Goal: Complete application form: Complete application form

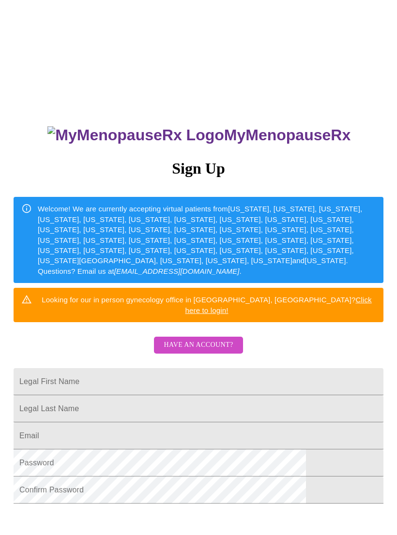
click at [225, 339] on span "Have an account?" at bounding box center [197, 345] width 69 height 12
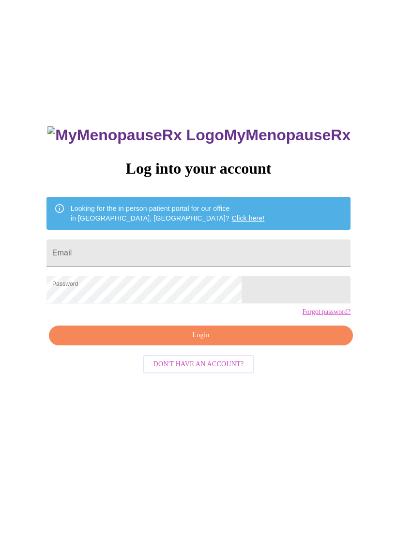
click at [162, 252] on input "Email" at bounding box center [198, 252] width 304 height 27
type input "desemm@yahoo.com"
click at [264, 341] on span "Login" at bounding box center [200, 335] width 281 height 12
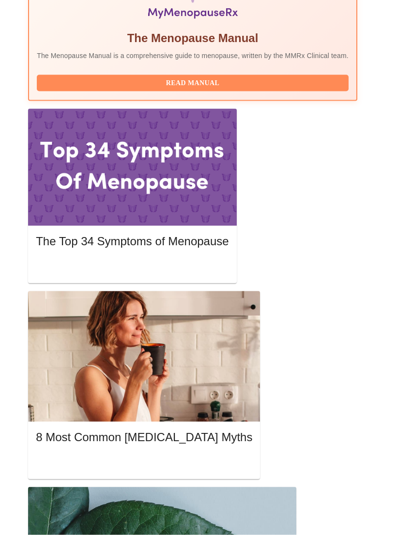
scroll to position [415, 0]
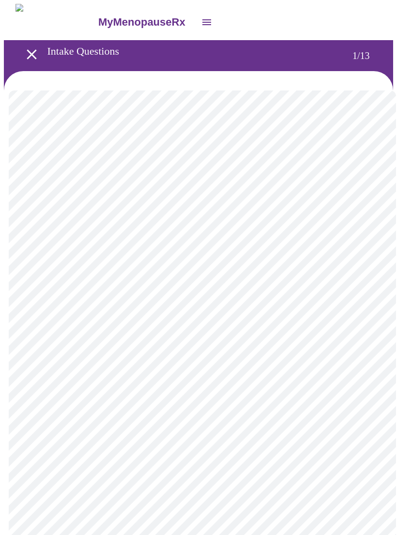
click at [351, 207] on body "MyMenopauseRx Intake Questions 1 / 13" at bounding box center [198, 481] width 389 height 955
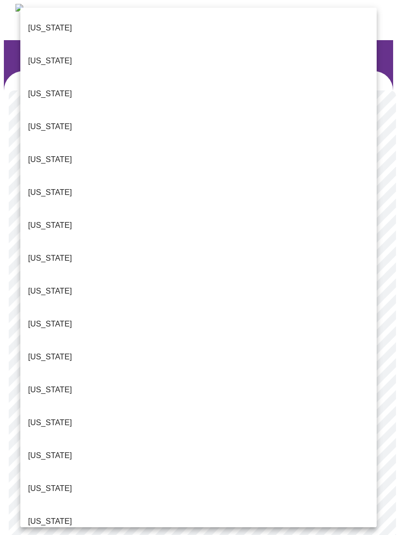
click at [50, 417] on p "Illinois" at bounding box center [50, 423] width 44 height 12
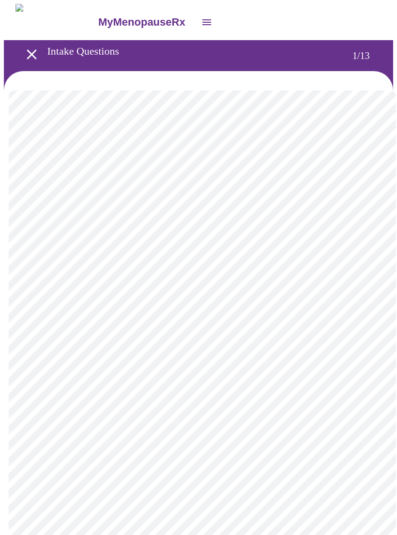
click at [309, 286] on body "MyMenopauseRx Intake Questions 1 / 13" at bounding box center [198, 478] width 389 height 949
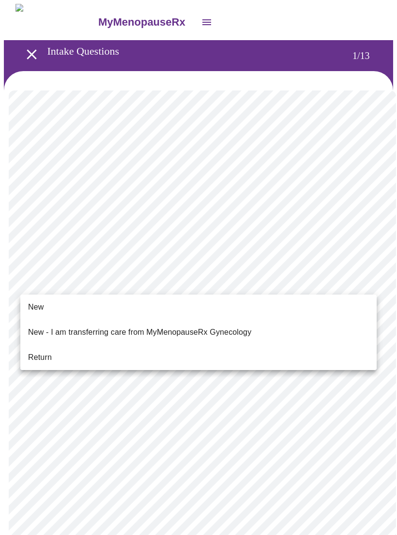
click at [46, 353] on span "Return" at bounding box center [40, 358] width 24 height 12
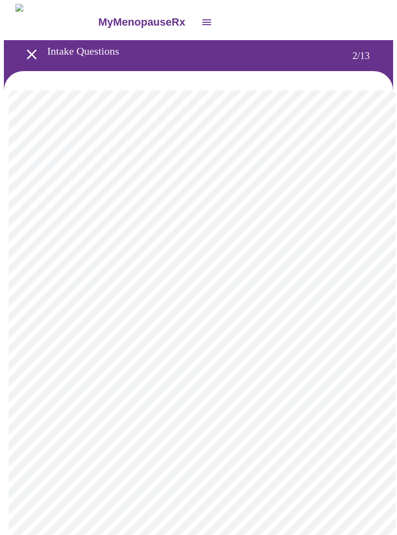
click at [359, 198] on body "MyMenopauseRx Intake Questions 2 / 13" at bounding box center [198, 338] width 389 height 669
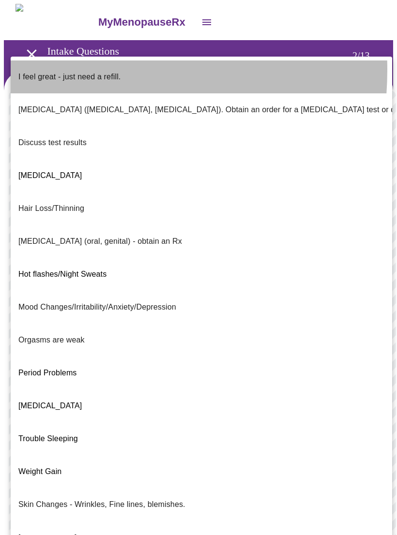
click at [51, 71] on p "I feel great - just need a refill." at bounding box center [69, 77] width 102 height 12
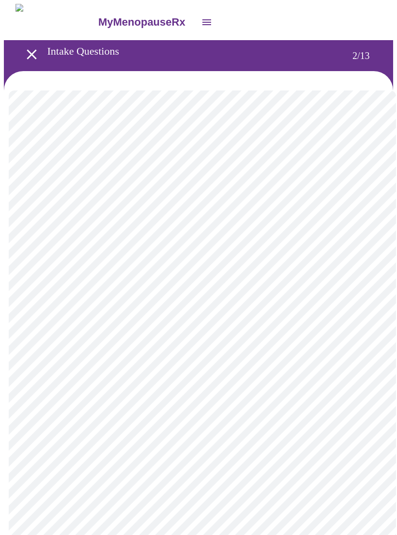
click at [362, 285] on body "MyMenopauseRx Intake Questions 2 / 13" at bounding box center [198, 336] width 389 height 664
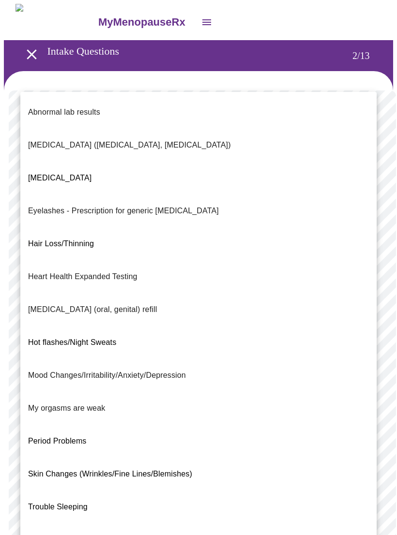
click at [322, 134] on li "Bone Health (Osteopenia, Osteoporosis)" at bounding box center [198, 145] width 356 height 33
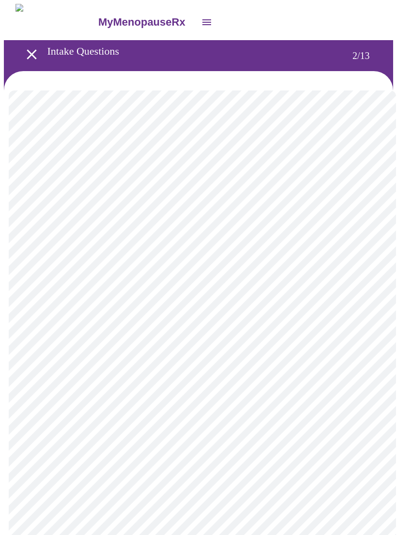
click at [365, 290] on body "MyMenopauseRx Intake Questions 2 / 13" at bounding box center [198, 333] width 389 height 659
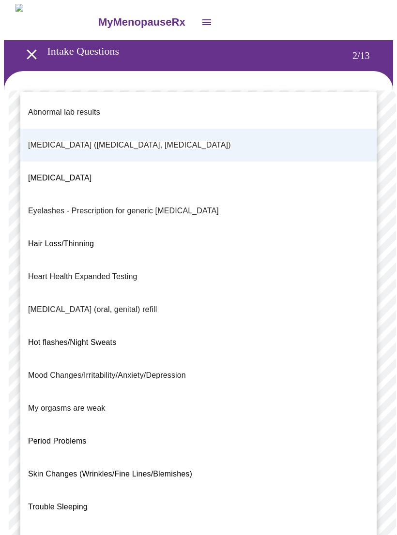
click at [156, 81] on div at bounding box center [198, 267] width 397 height 535
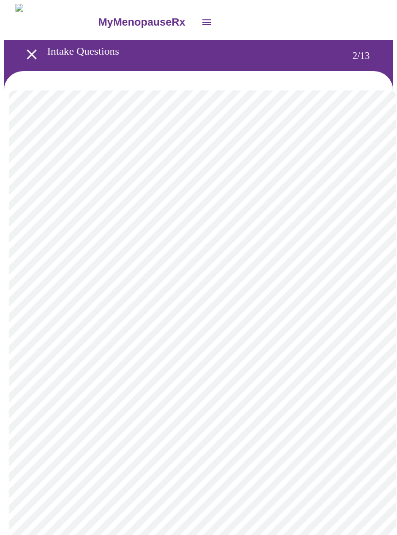
click at [363, 292] on body "MyMenopauseRx Intake Questions 2 / 13" at bounding box center [198, 333] width 389 height 659
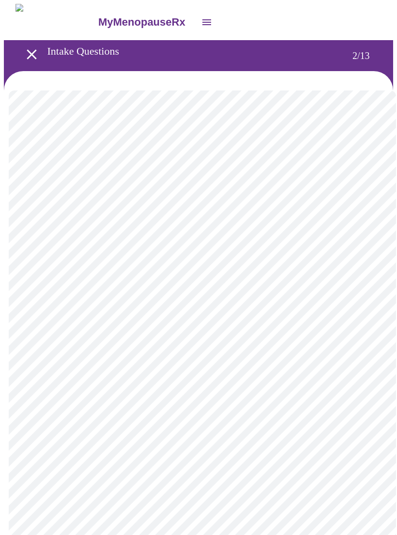
click at [364, 382] on body "MyMenopauseRx Intake Questions 2 / 13" at bounding box center [198, 333] width 389 height 659
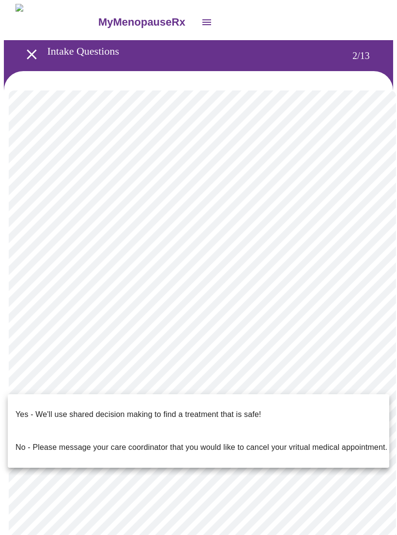
click at [242, 409] on p "Yes - We'll use shared decision making to find a treatment that is safe!" at bounding box center [137, 415] width 245 height 12
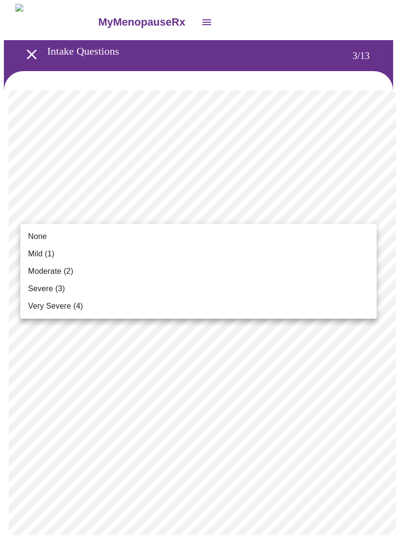
click at [339, 252] on li "Mild (1)" at bounding box center [198, 253] width 356 height 17
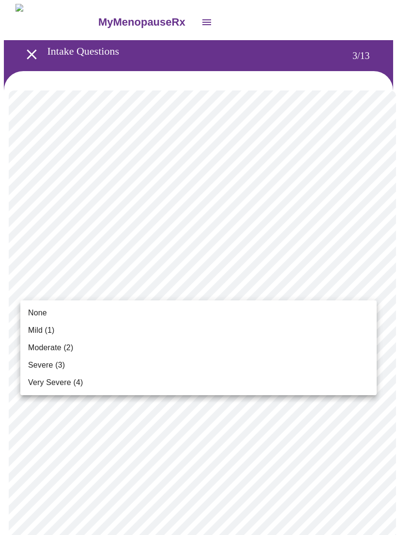
click at [333, 335] on li "Mild (1)" at bounding box center [198, 330] width 356 height 17
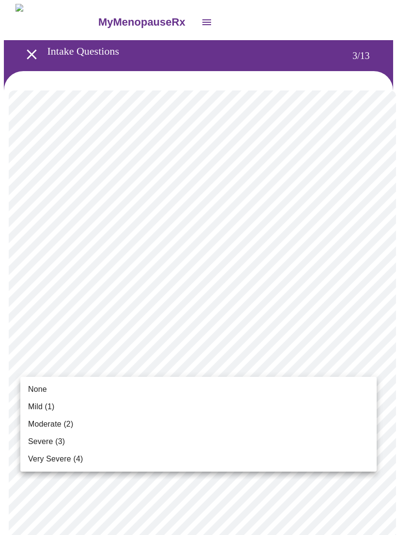
click at [37, 390] on span "None" at bounding box center [37, 389] width 19 height 12
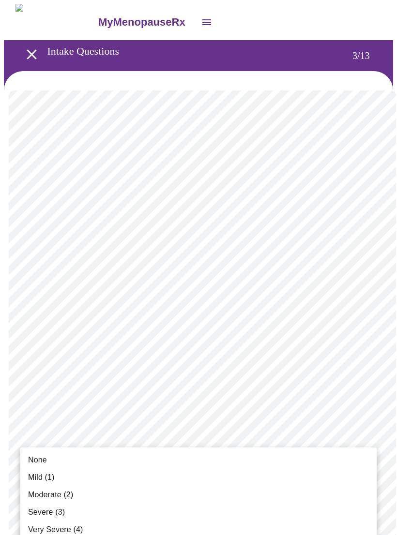
click at [43, 456] on span "None" at bounding box center [37, 460] width 19 height 12
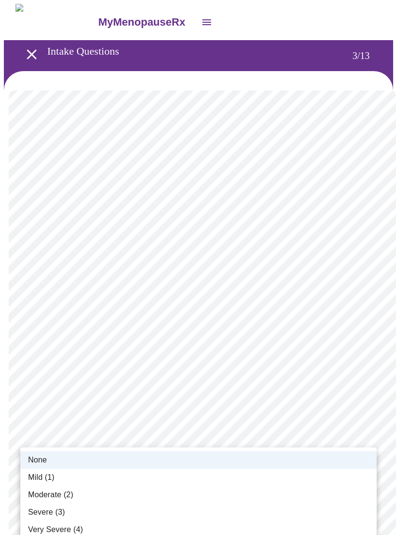
click at [53, 480] on span "Mild (1)" at bounding box center [41, 478] width 27 height 12
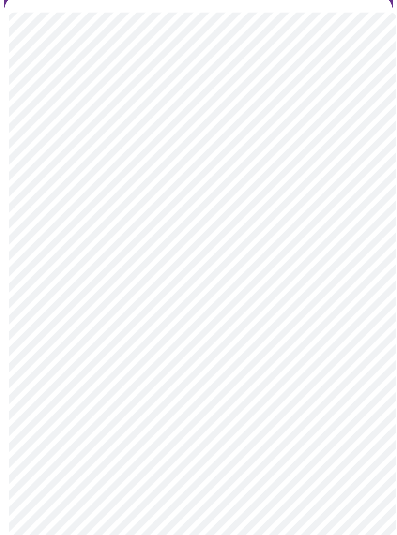
scroll to position [94, 0]
click at [246, 406] on body "MyMenopauseRx Intake Questions 3 / 13" at bounding box center [198, 524] width 389 height 1229
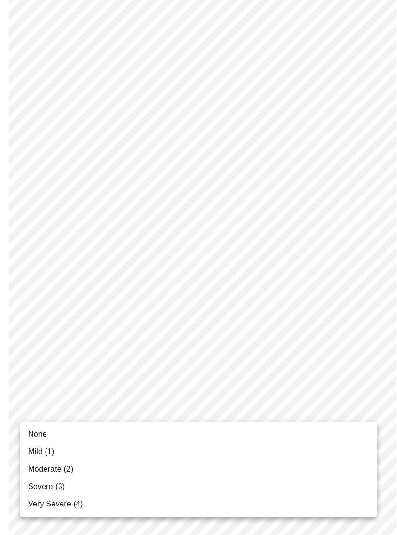
click at [72, 470] on span "Moderate (2)" at bounding box center [50, 469] width 45 height 12
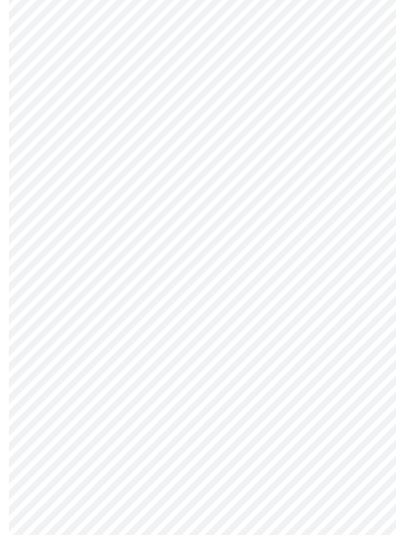
click at [179, 471] on body "MyMenopauseRx Intake Questions 3 / 13" at bounding box center [198, 518] width 389 height 1216
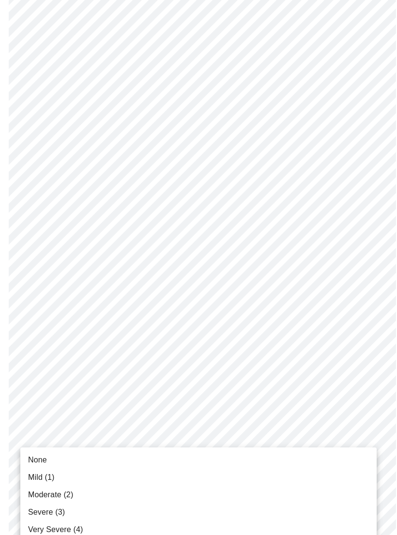
click at [138, 474] on li "Mild (1)" at bounding box center [198, 477] width 356 height 17
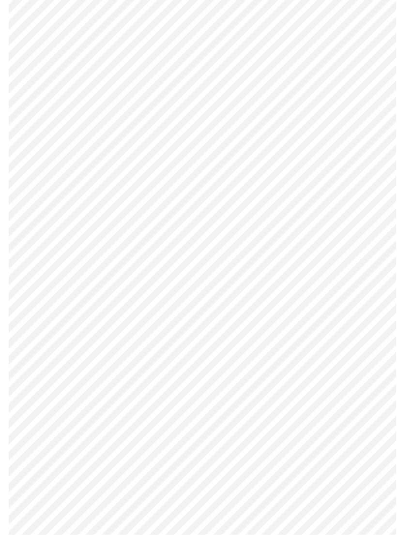
scroll to position [230, 0]
click at [202, 414] on body "MyMenopauseRx Intake Questions 3 / 13" at bounding box center [198, 375] width 389 height 1203
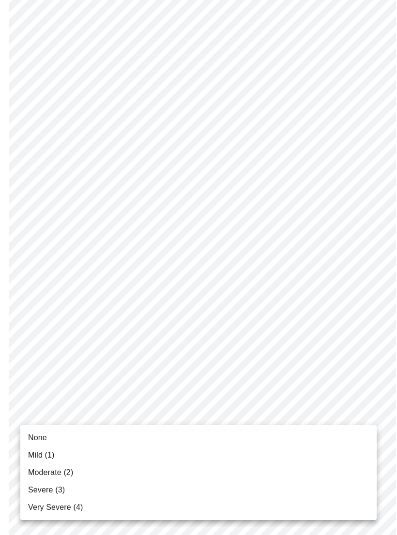
click at [187, 431] on li "None" at bounding box center [198, 437] width 356 height 17
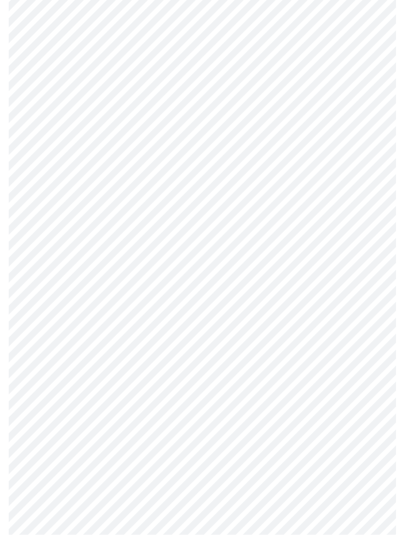
click at [220, 391] on body "MyMenopauseRx Intake Questions 3 / 13" at bounding box center [198, 271] width 389 height 1190
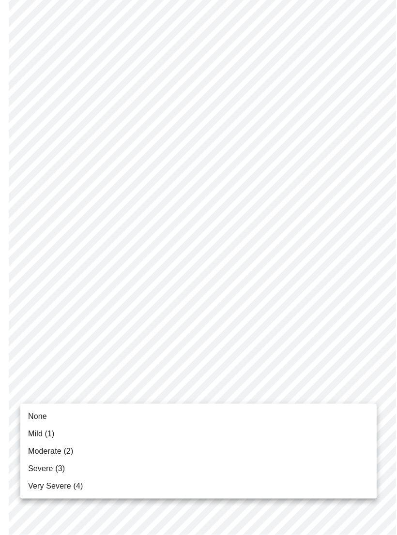
scroll to position [328, 0]
click at [203, 410] on li "None" at bounding box center [198, 416] width 356 height 17
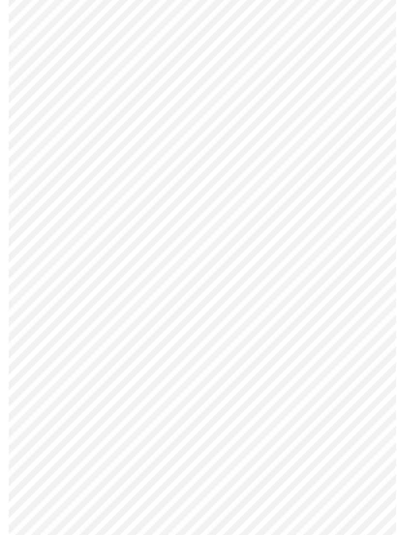
scroll to position [404, 0]
click at [223, 390] on body "MyMenopauseRx Intake Questions 3 / 13" at bounding box center [198, 188] width 389 height 1177
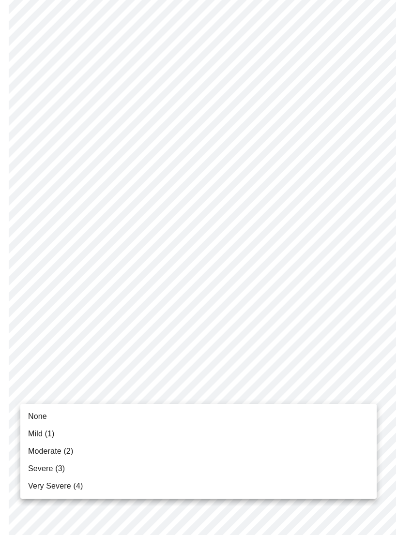
click at [189, 411] on li "None" at bounding box center [198, 416] width 356 height 17
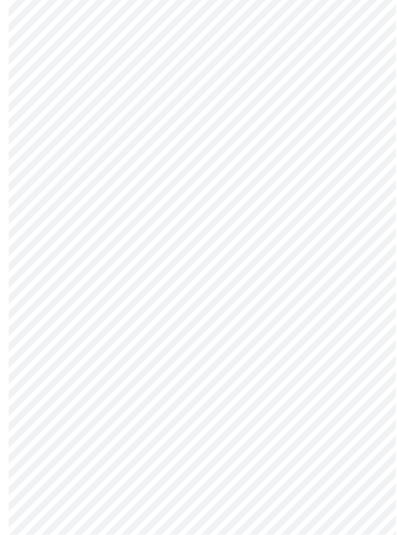
scroll to position [437, 0]
click at [206, 433] on body "MyMenopauseRx Intake Questions 3 / 13" at bounding box center [198, 149] width 389 height 1164
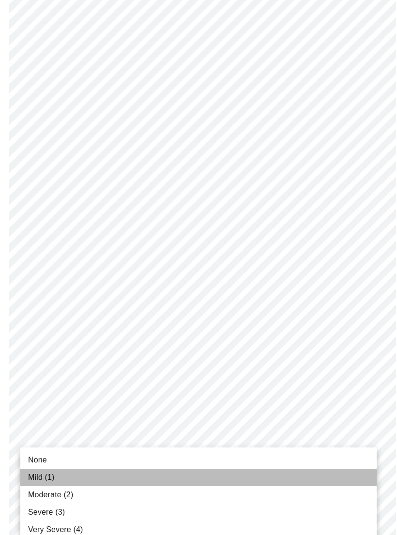
click at [175, 472] on li "Mild (1)" at bounding box center [198, 477] width 356 height 17
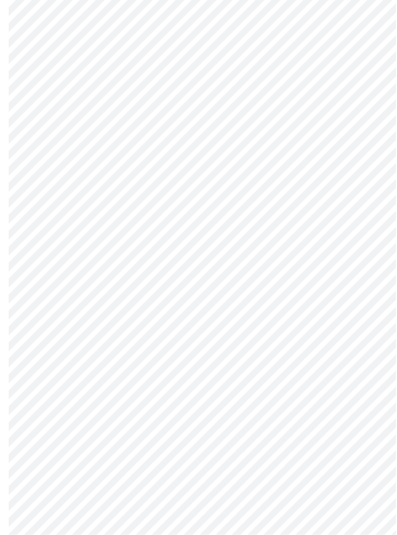
click at [236, 399] on body "MyMenopauseRx Intake Questions 3 / 13" at bounding box center [198, 33] width 389 height 1150
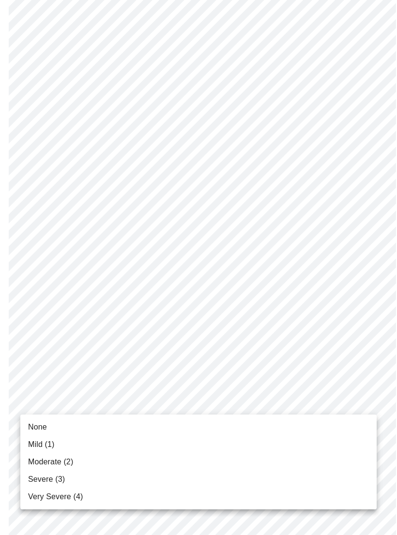
click at [198, 434] on li "None" at bounding box center [198, 426] width 356 height 17
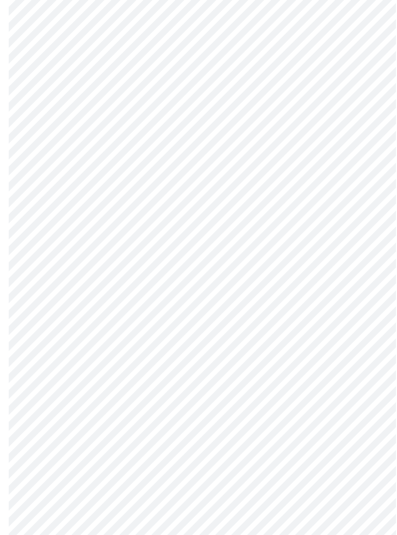
click at [225, 399] on body "MyMenopauseRx Intake Questions 3 / 13" at bounding box center [198, 25] width 389 height 1137
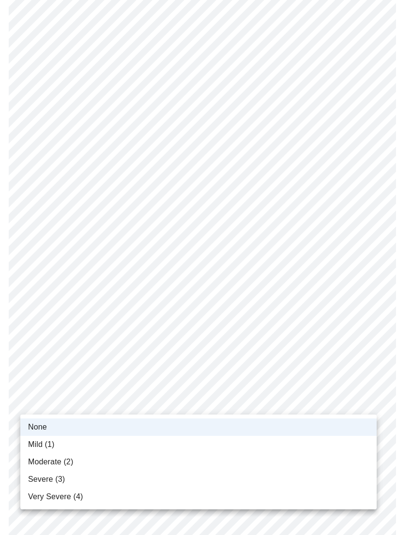
click at [178, 447] on li "Mild (1)" at bounding box center [198, 444] width 356 height 17
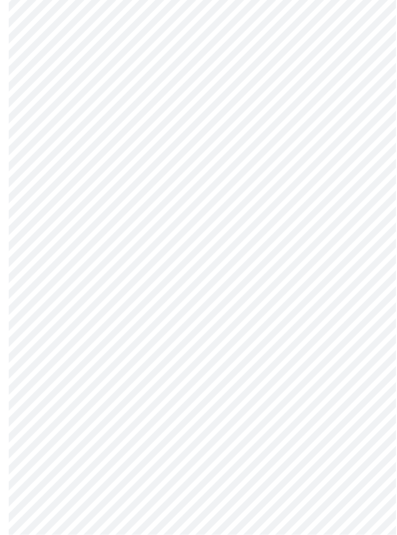
scroll to position [232, 0]
click at [361, 357] on body "MyMenopauseRx Intake Questions 4 / 13" at bounding box center [198, 248] width 389 height 952
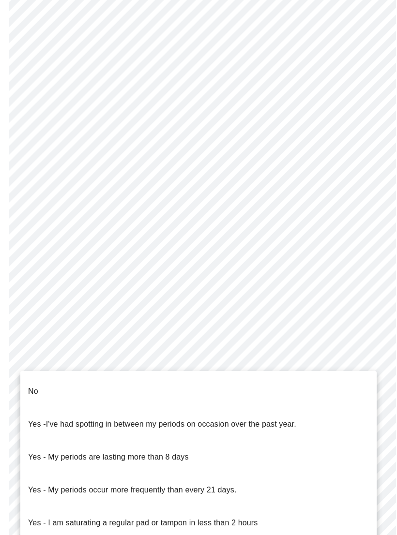
click at [35, 385] on p "No" at bounding box center [33, 391] width 10 height 12
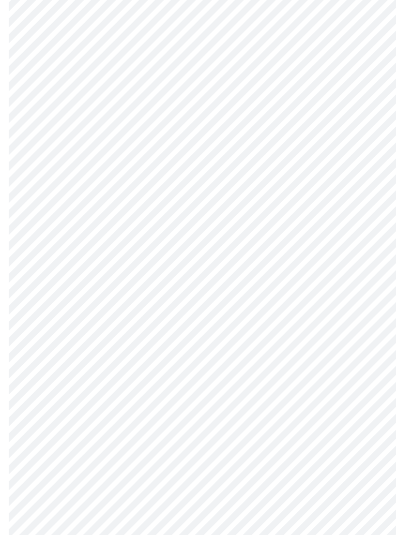
click at [320, 429] on body "MyMenopauseRx Intake Questions 4 / 13" at bounding box center [198, 245] width 389 height 947
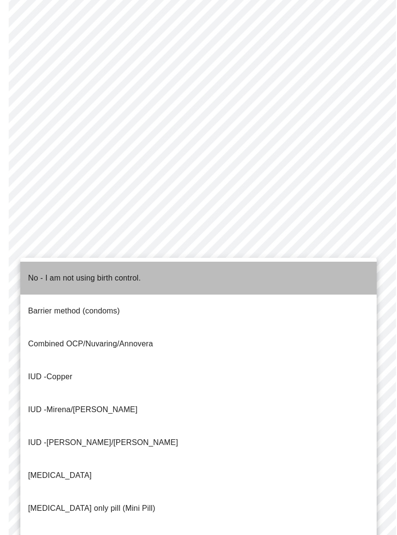
click at [39, 272] on p "No - I am not using birth control." at bounding box center [84, 278] width 113 height 12
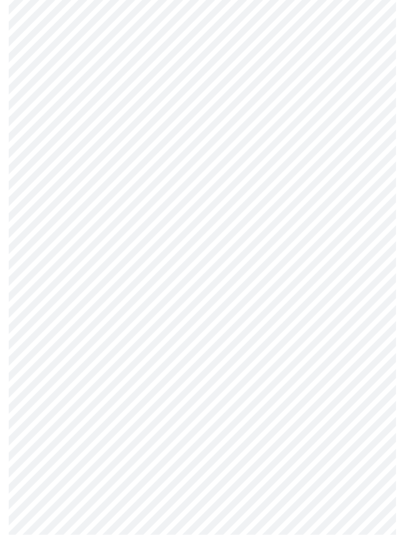
click at [308, 423] on body "MyMenopauseRx Intake Questions 4 / 13" at bounding box center [198, 167] width 389 height 942
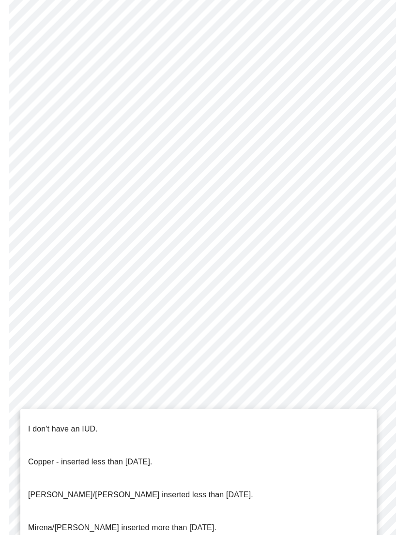
click at [57, 423] on p "I don't have an IUD." at bounding box center [63, 429] width 70 height 12
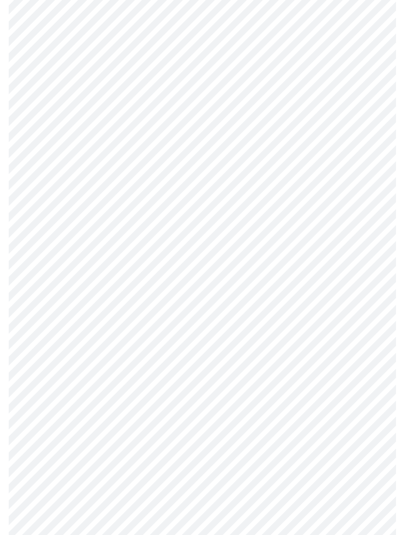
click at [298, 487] on body "MyMenopauseRx Intake Questions 4 / 13" at bounding box center [198, 163] width 389 height 936
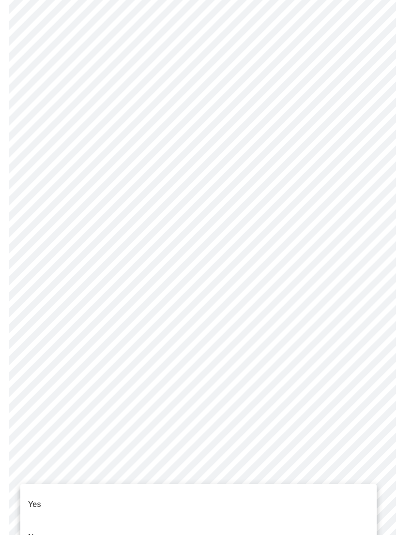
click at [58, 524] on li "No" at bounding box center [198, 537] width 356 height 33
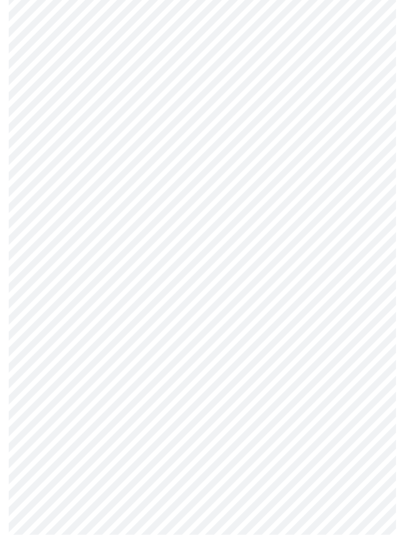
scroll to position [2529, 0]
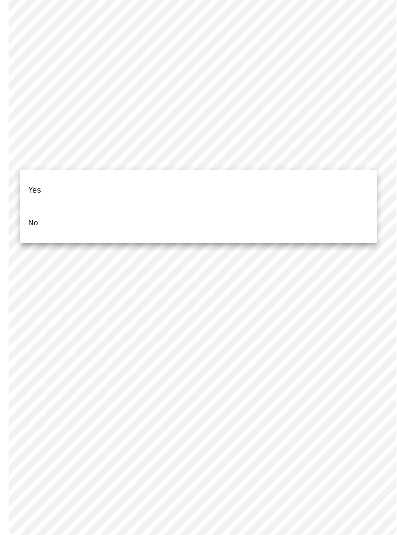
click at [308, 221] on li "No" at bounding box center [198, 222] width 356 height 33
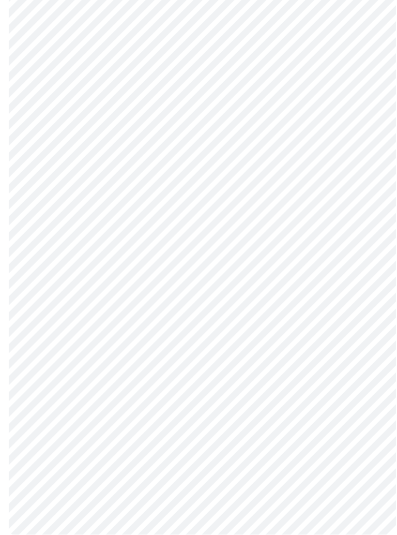
scroll to position [369, 0]
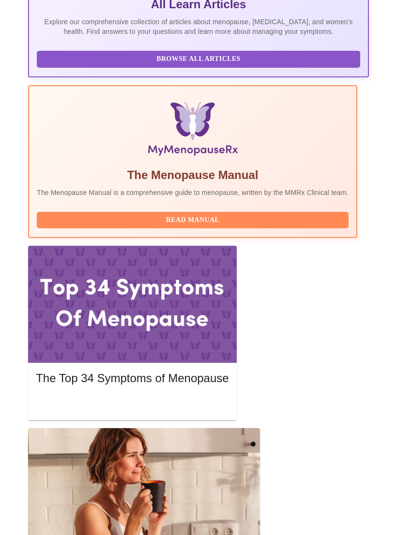
scroll to position [277, 0]
